Goal: Check status

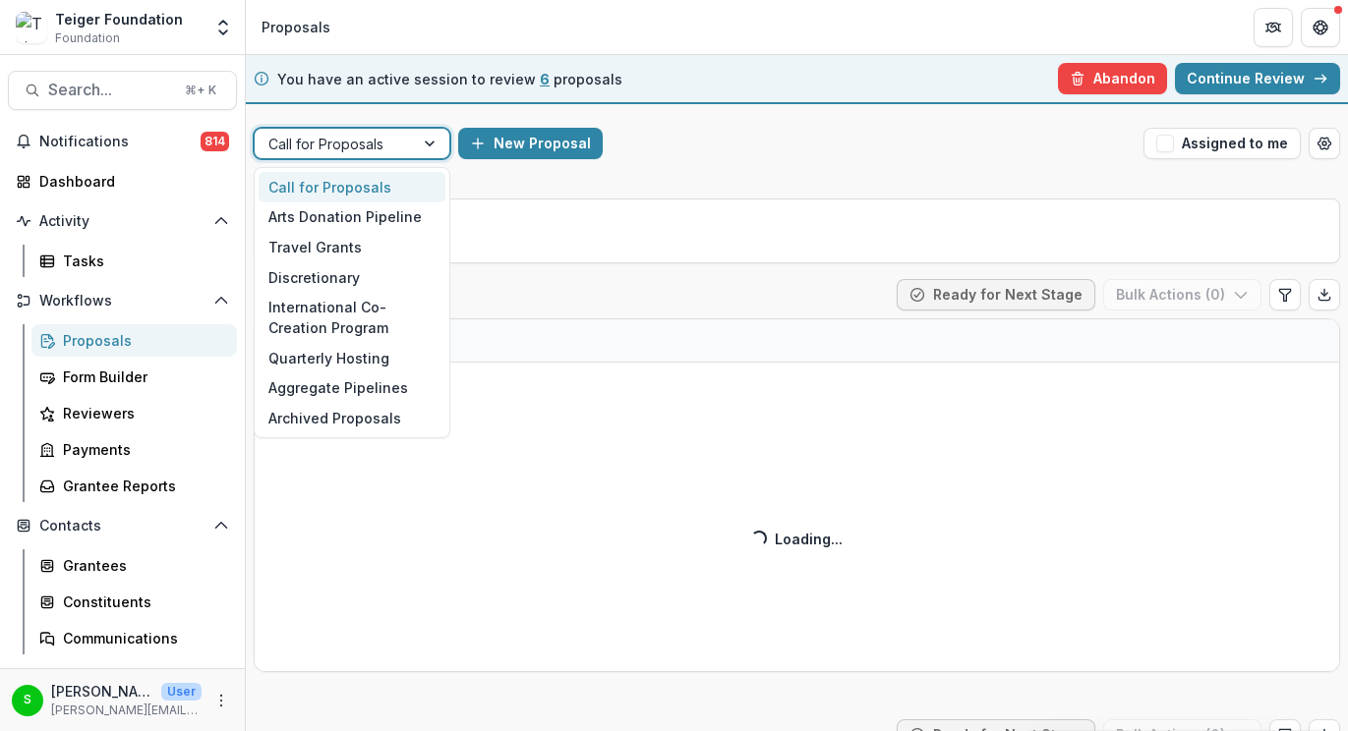
click at [376, 132] on div at bounding box center [334, 144] width 132 height 25
click at [342, 240] on div "Travel Grants" at bounding box center [352, 247] width 187 height 30
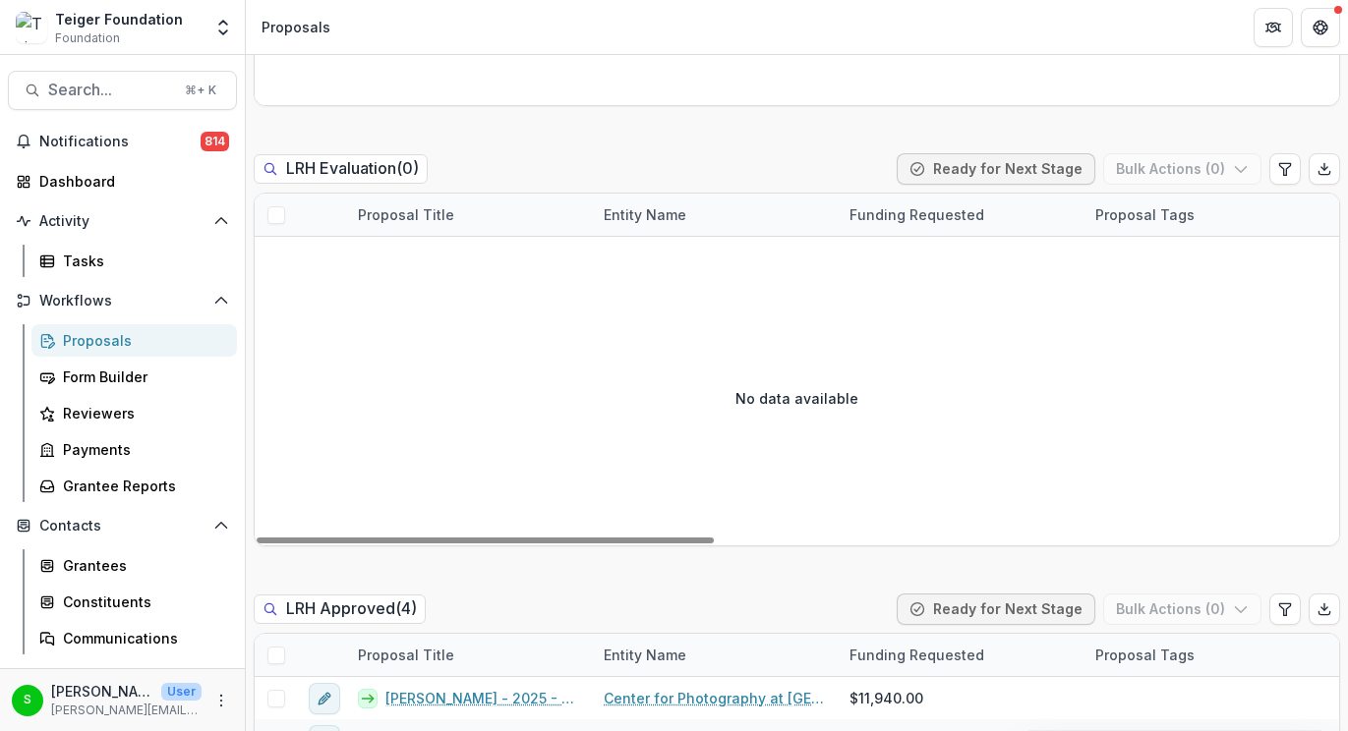
scroll to position [1839, 0]
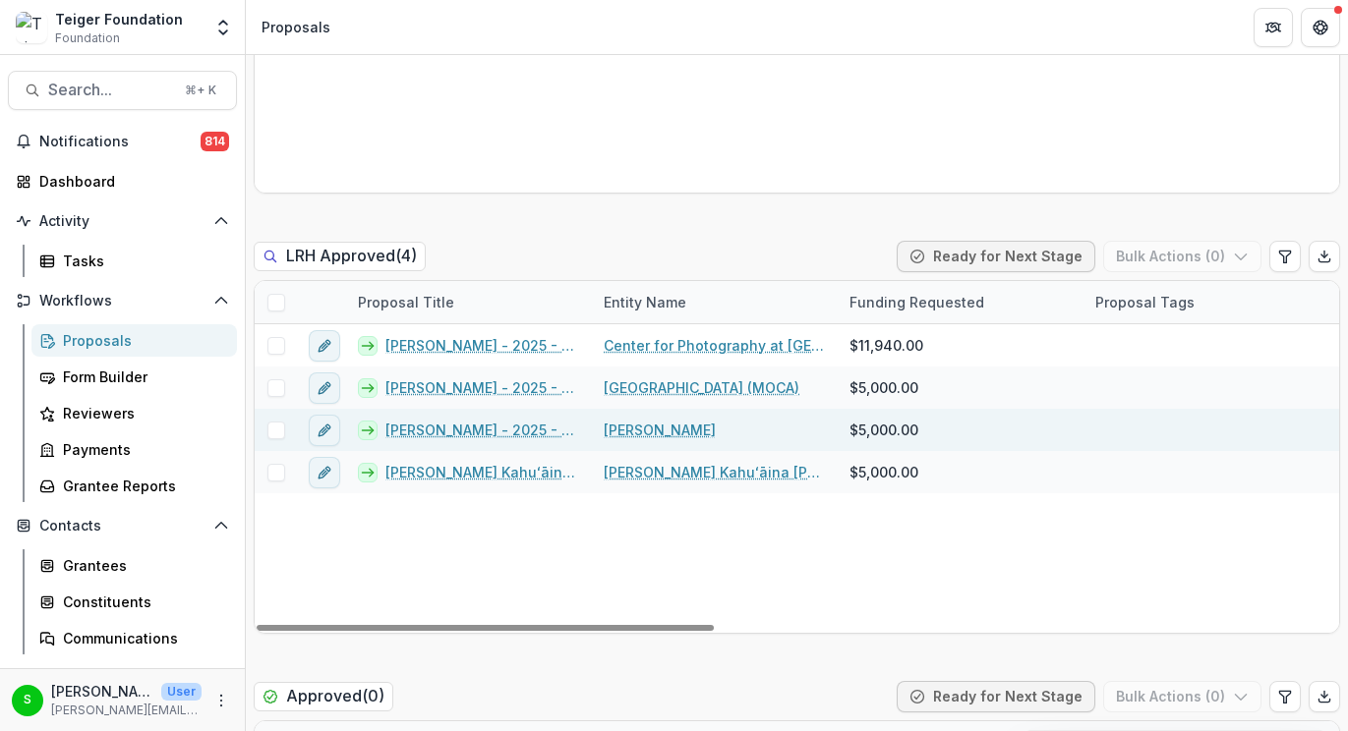
click at [467, 430] on link "[PERSON_NAME] - 2025 - Teiger Foundation Travel Grant" at bounding box center [482, 430] width 195 height 21
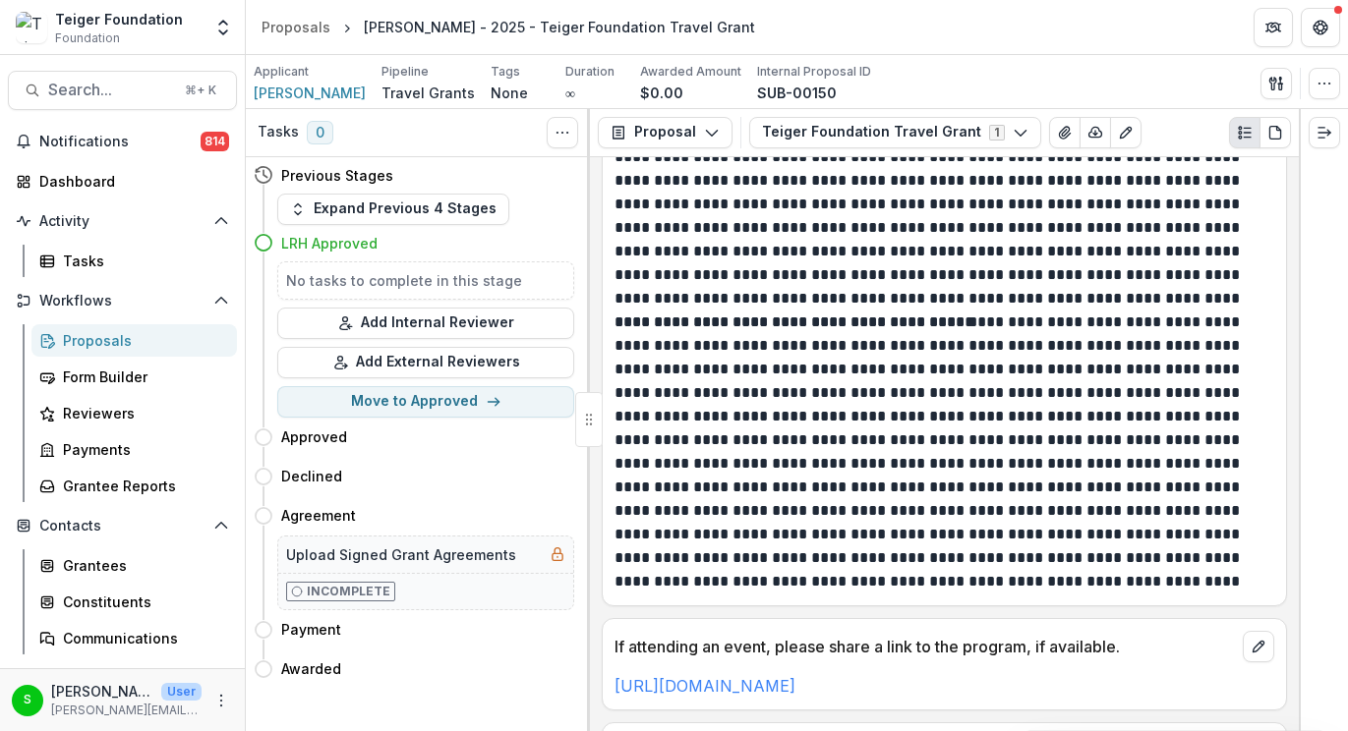
scroll to position [1335, 0]
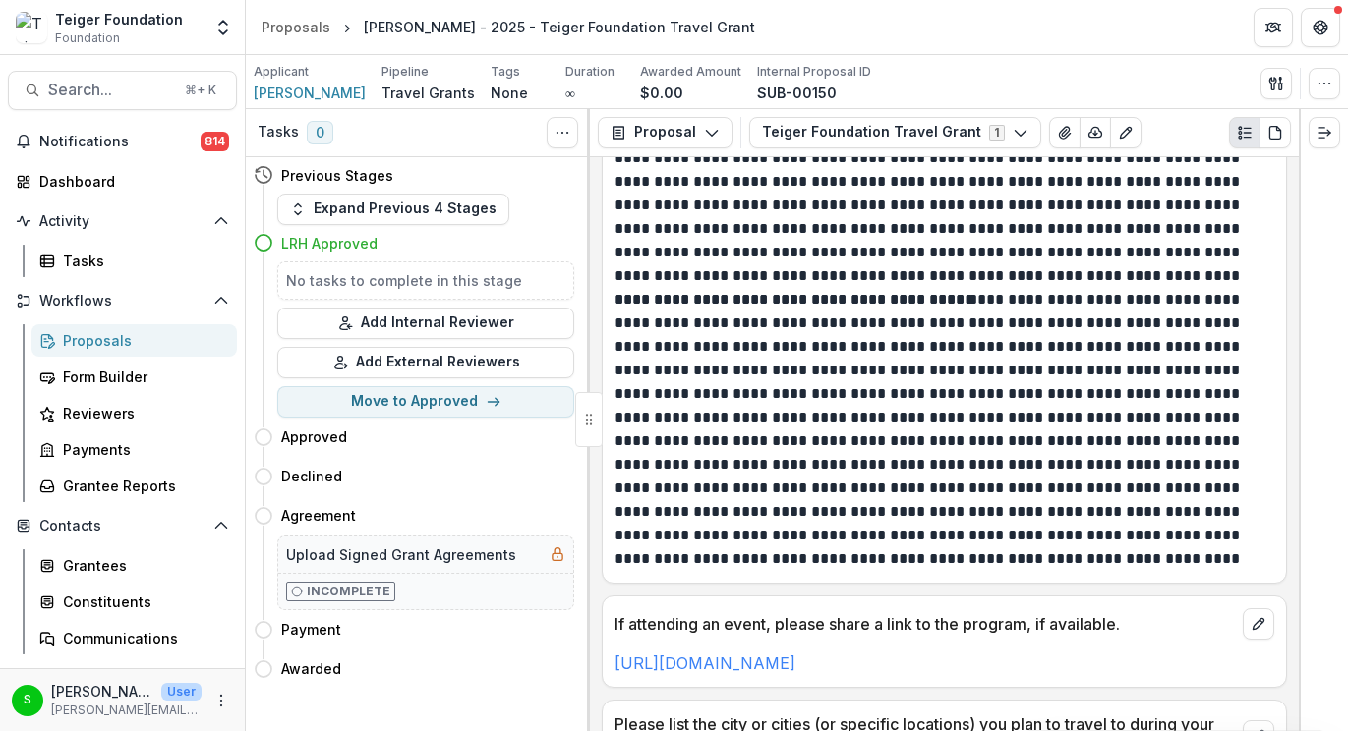
click at [721, 249] on p at bounding box center [941, 123] width 654 height 330
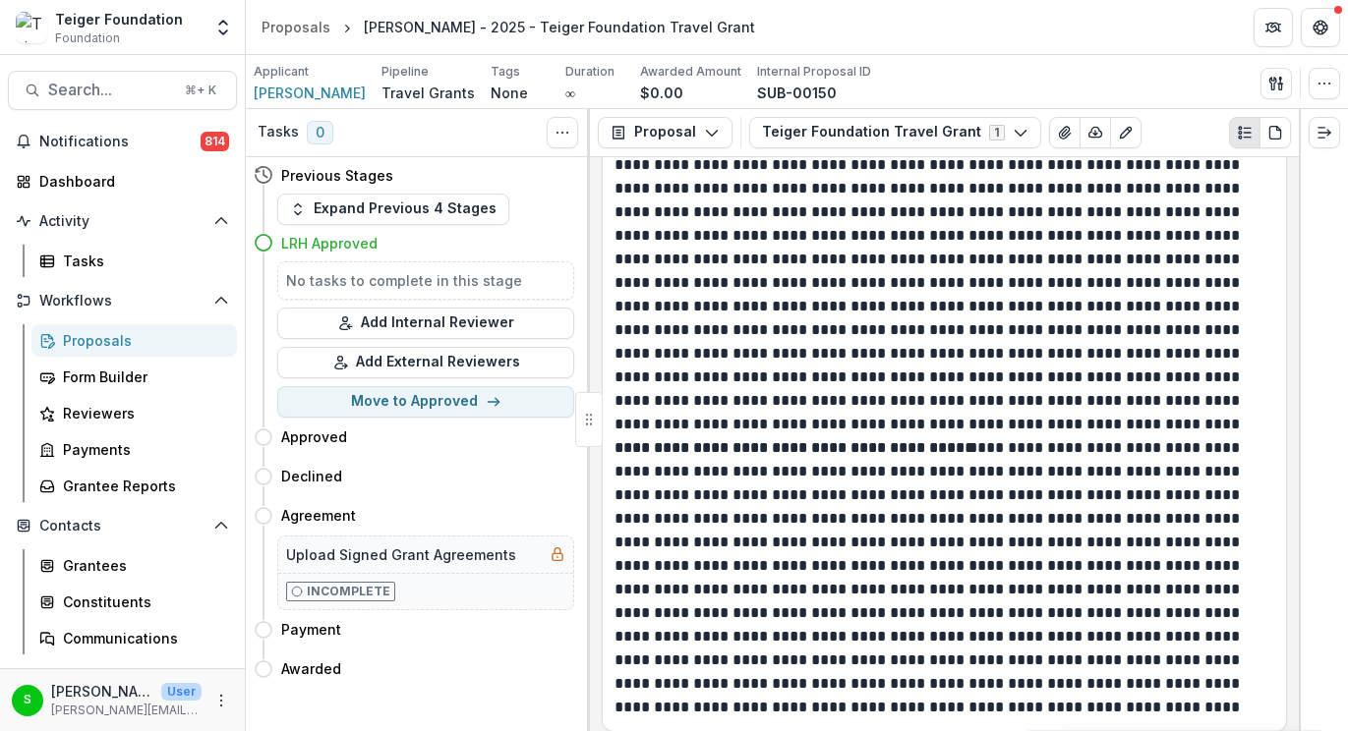
scroll to position [1210, 0]
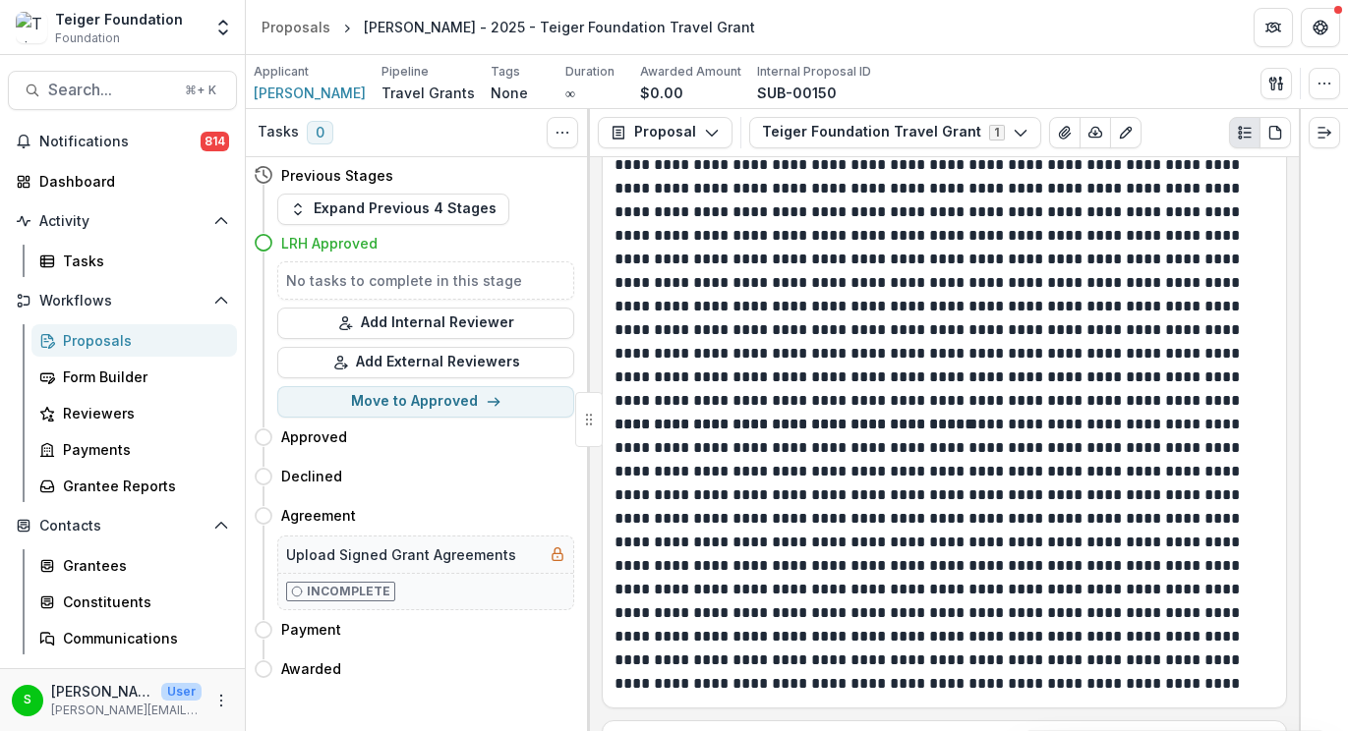
click at [910, 270] on p at bounding box center [941, 248] width 654 height 330
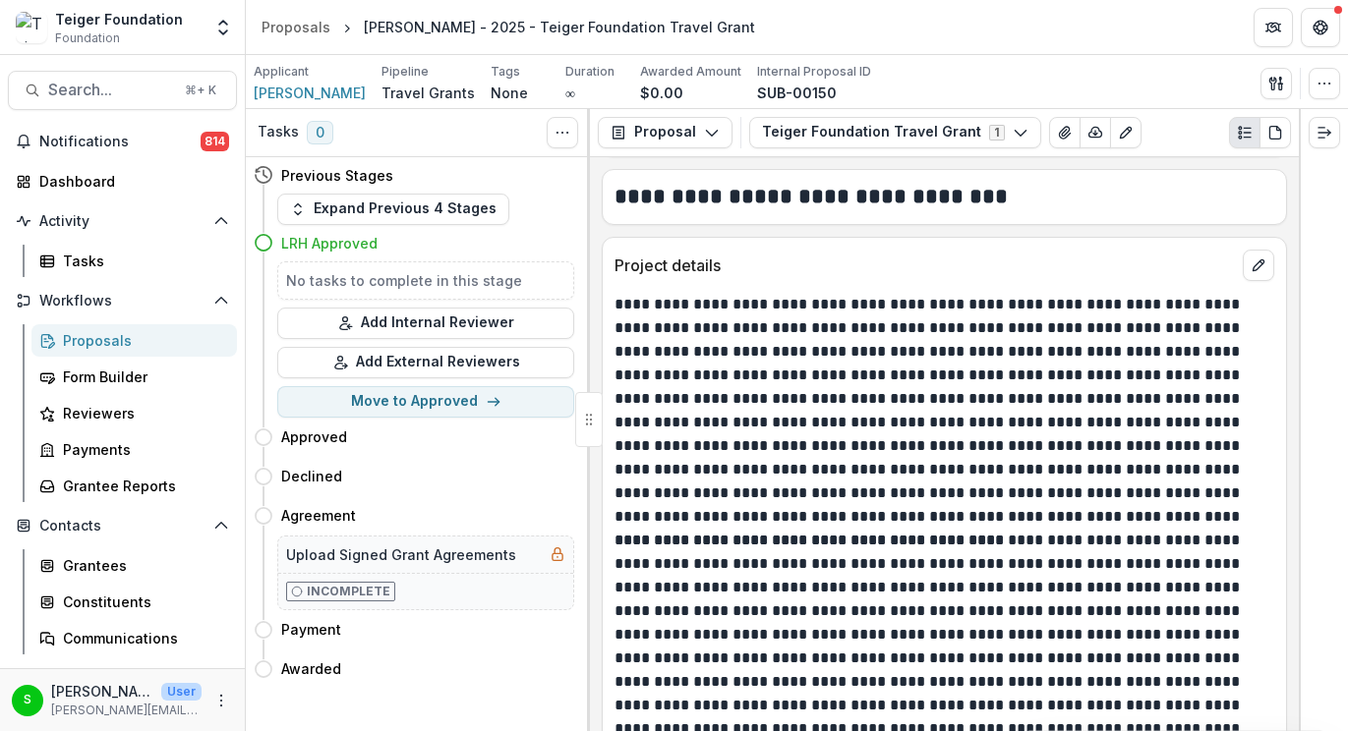
scroll to position [988, 0]
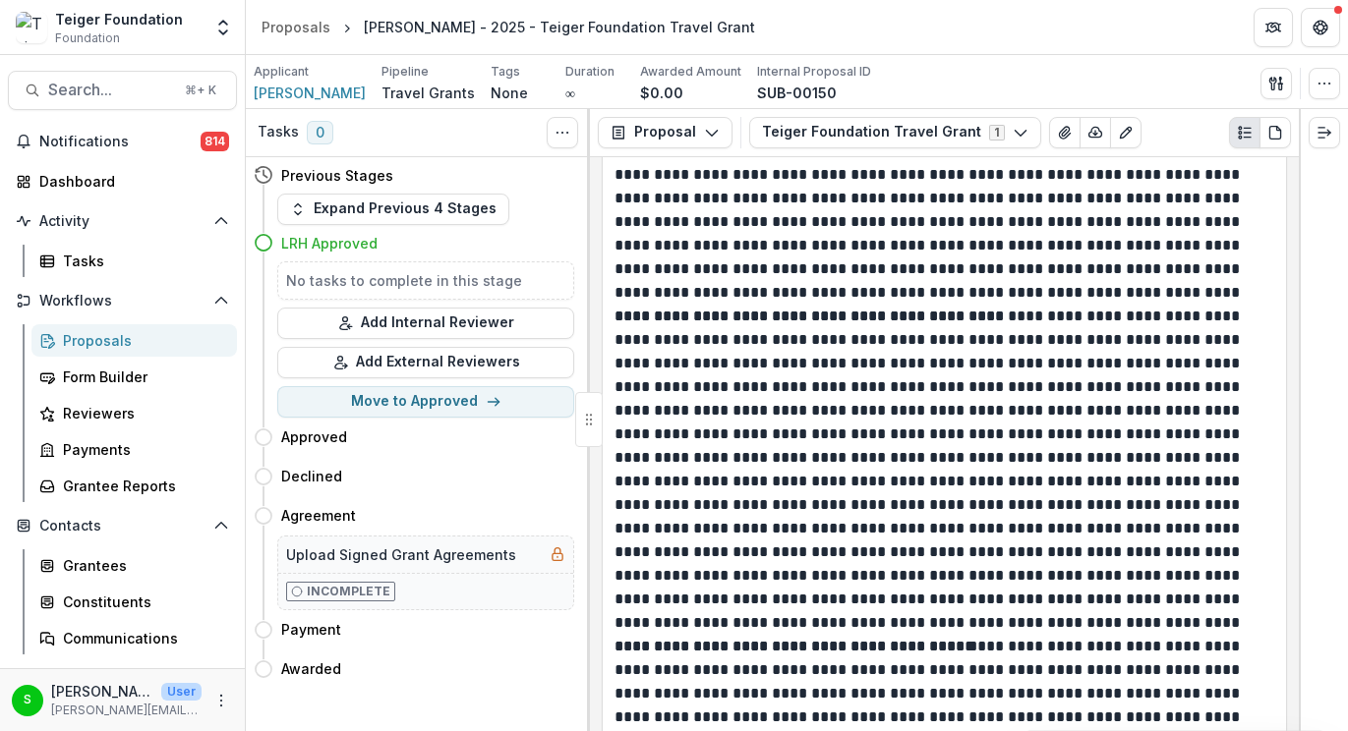
click at [877, 239] on p "**********" at bounding box center [941, 187] width 654 height 236
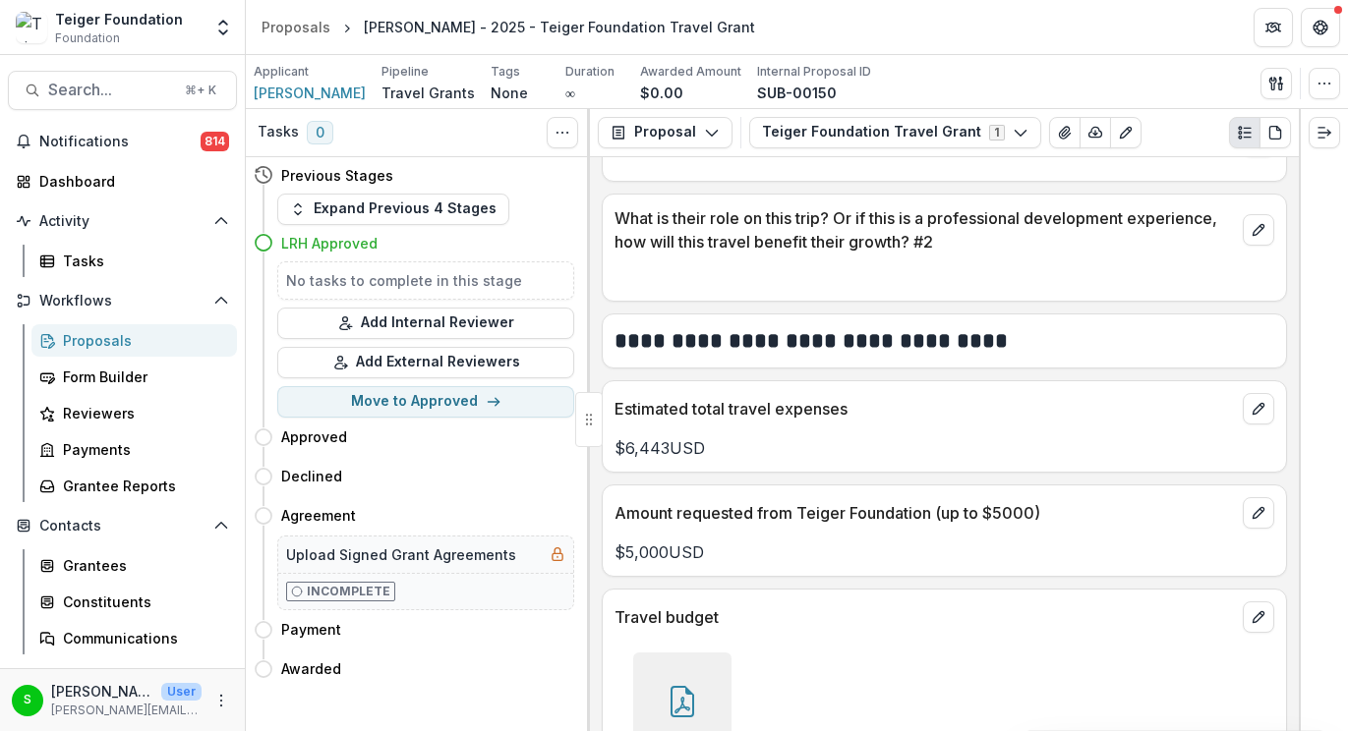
scroll to position [3947, 0]
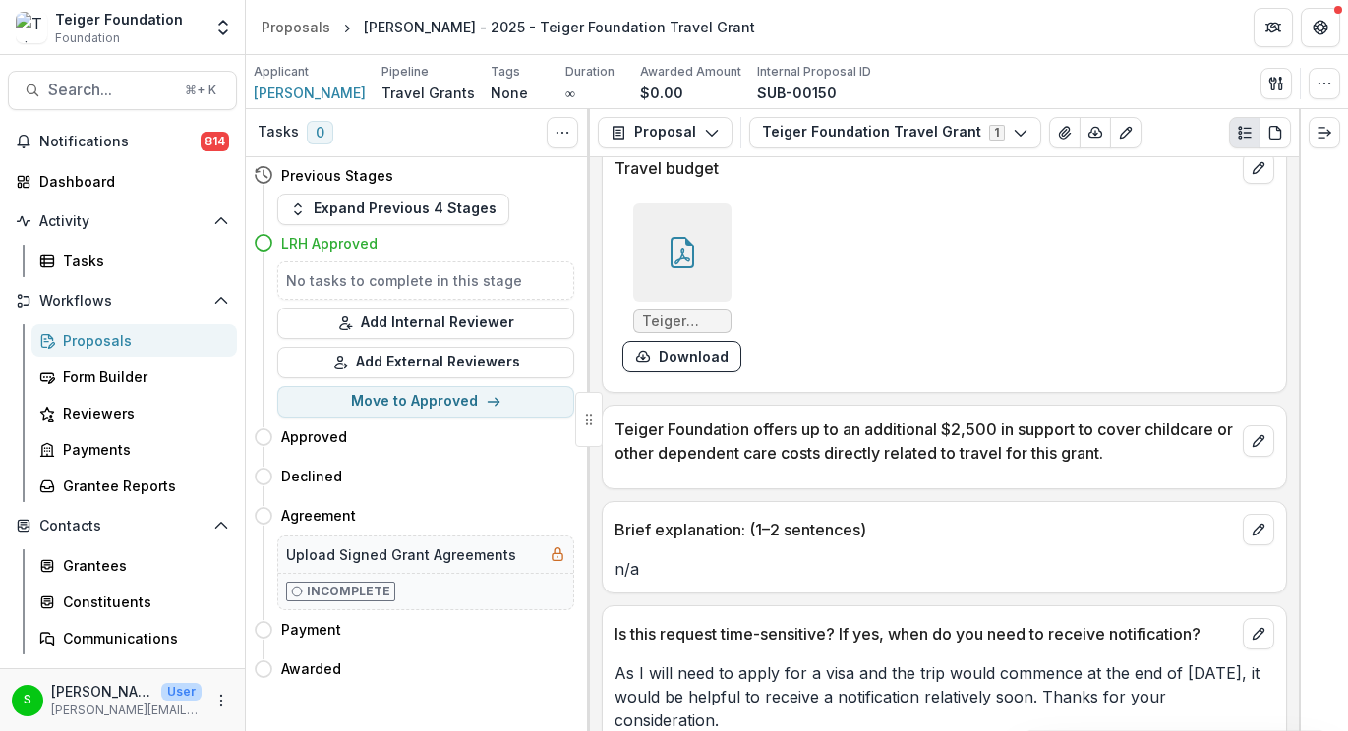
click at [706, 267] on div at bounding box center [682, 252] width 98 height 98
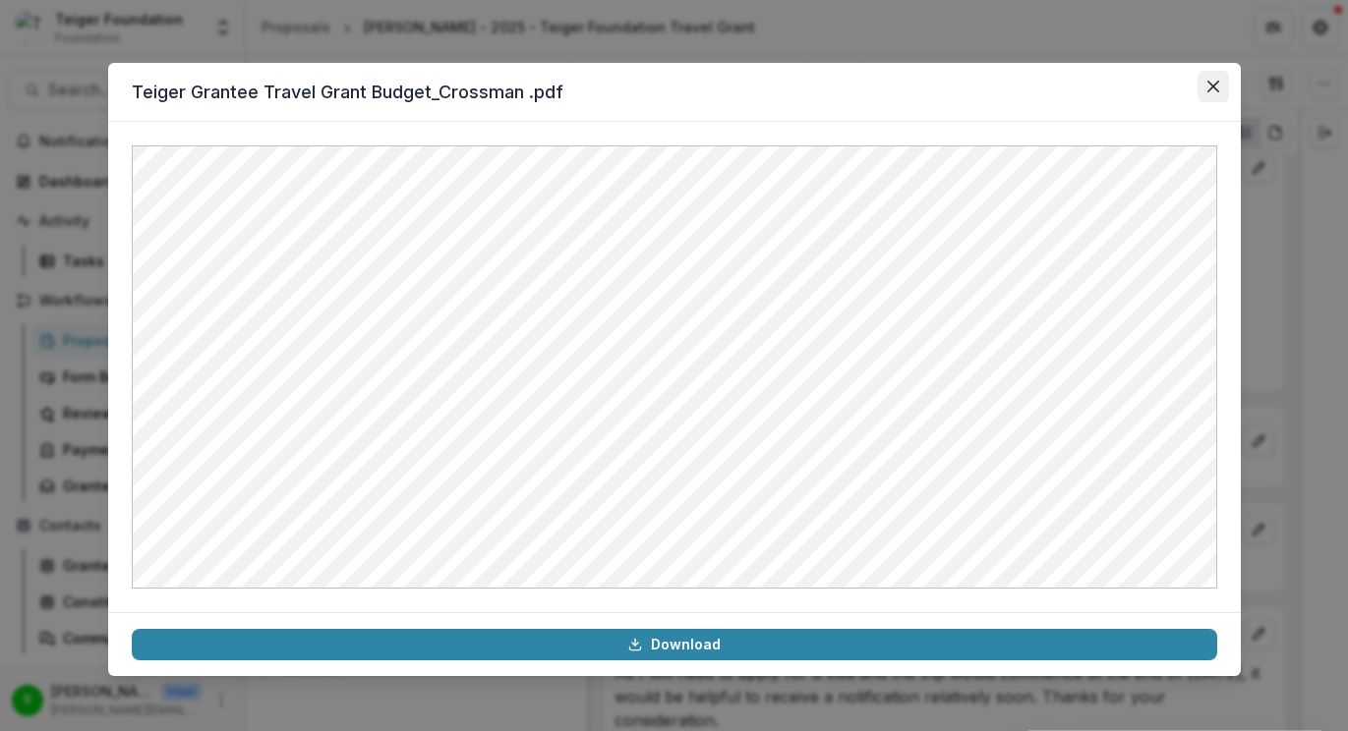
click at [1207, 93] on button "Close" at bounding box center [1212, 86] width 31 height 31
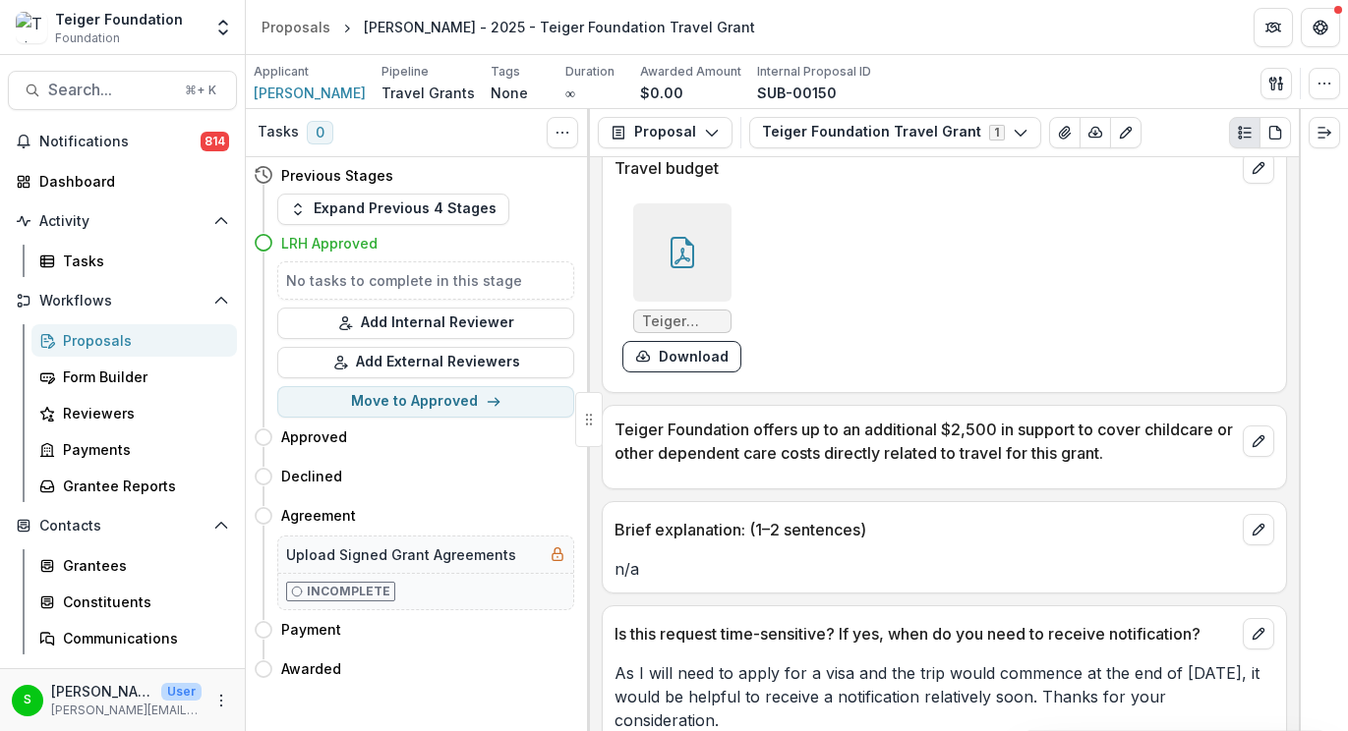
click at [127, 340] on div "Proposals" at bounding box center [142, 340] width 158 height 21
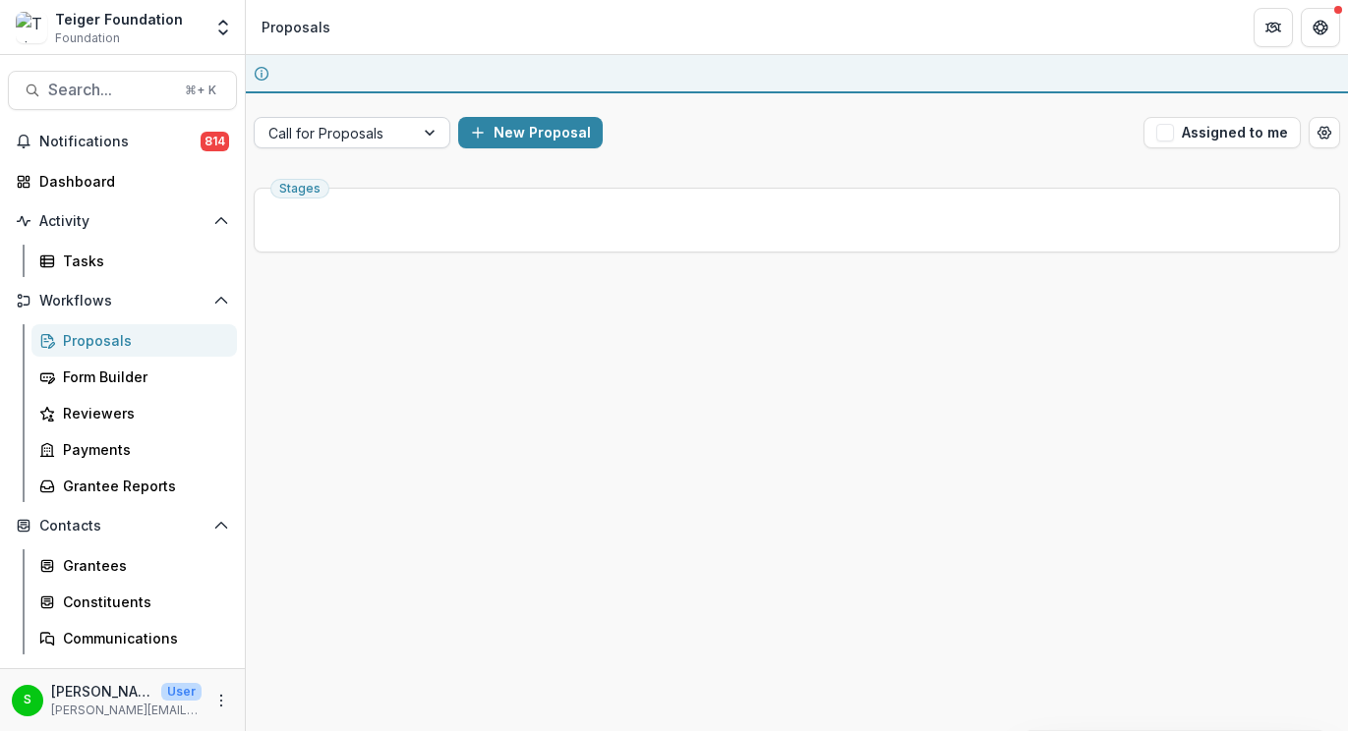
click at [394, 141] on div at bounding box center [334, 133] width 132 height 25
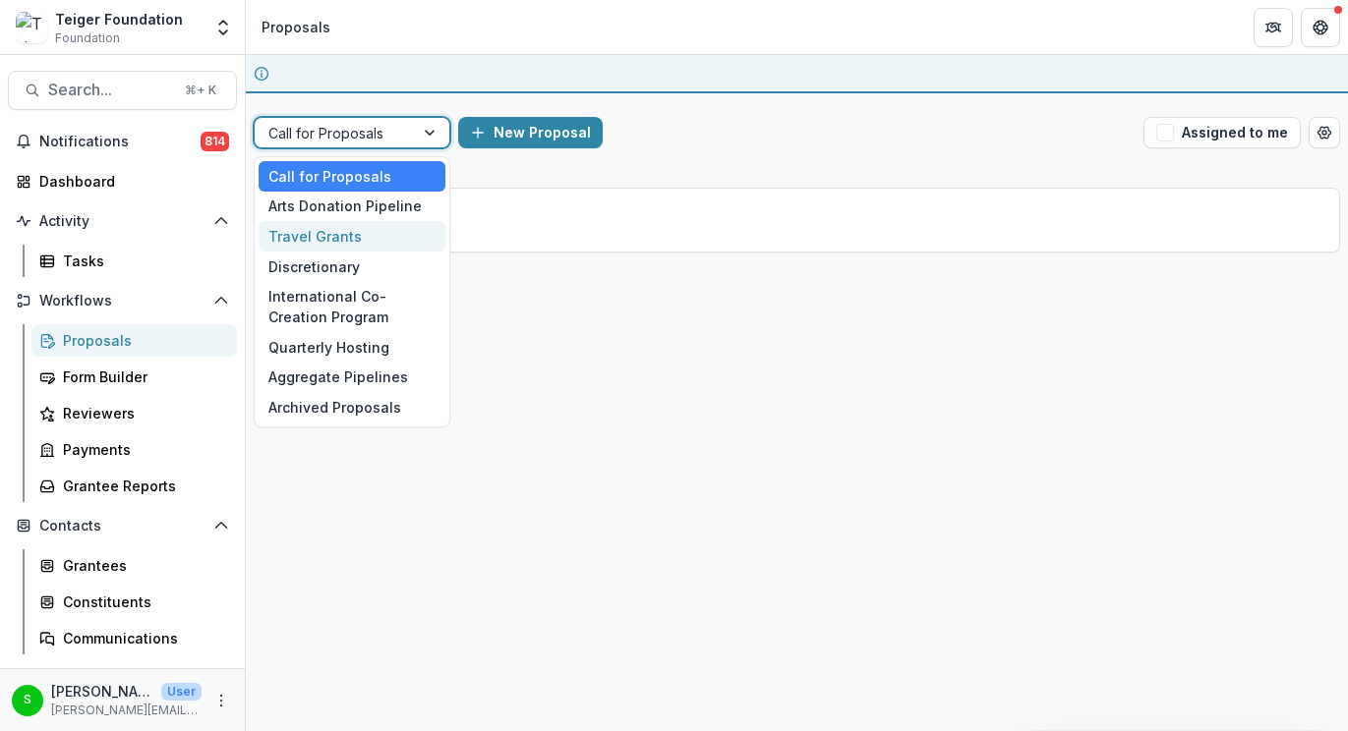
click at [377, 245] on div "Travel Grants" at bounding box center [352, 236] width 187 height 30
